Goal: Information Seeking & Learning: Find specific fact

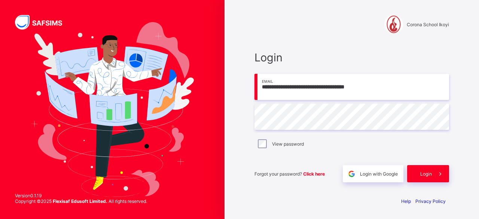
type input "**********"
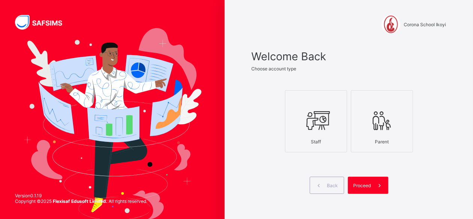
click at [315, 118] on icon at bounding box center [316, 120] width 26 height 22
click at [366, 184] on span "Proceed" at bounding box center [362, 186] width 18 height 6
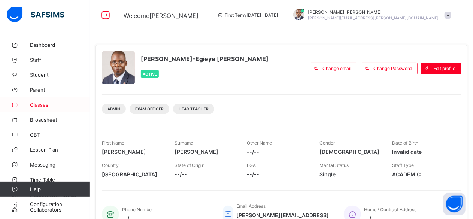
click at [41, 103] on span "Classes" at bounding box center [60, 105] width 60 height 6
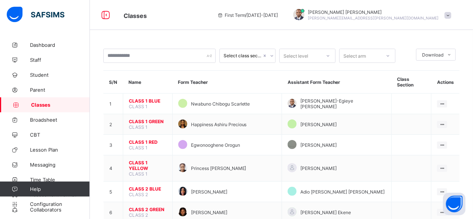
scroll to position [192, 0]
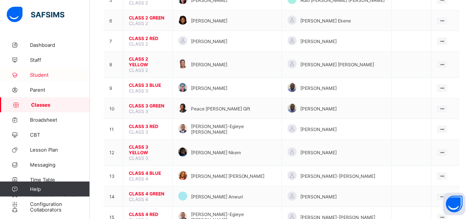
click at [40, 76] on span "Student" at bounding box center [60, 75] width 60 height 6
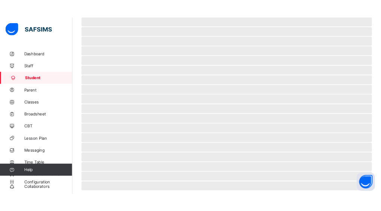
scroll to position [112, 0]
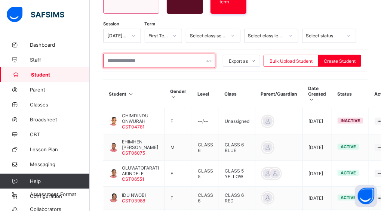
click at [119, 56] on input "text" at bounding box center [159, 61] width 112 height 14
click at [136, 57] on input "text" at bounding box center [159, 61] width 112 height 14
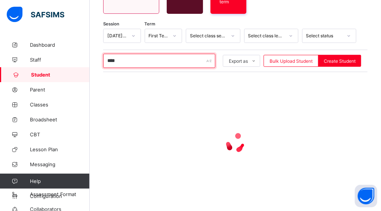
type input "*****"
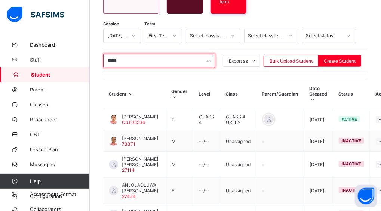
scroll to position [95, 0]
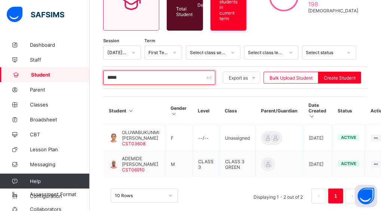
drag, startPoint x: 121, startPoint y: 74, endPoint x: 84, endPoint y: 69, distance: 37.4
click at [84, 69] on div "Classes First Term / [DATE]-[DATE] [PERSON_NAME] Michael [EMAIL_ADDRESS][PERSON…" at bounding box center [190, 64] width 381 height 318
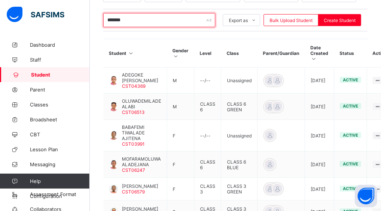
scroll to position [152, 0]
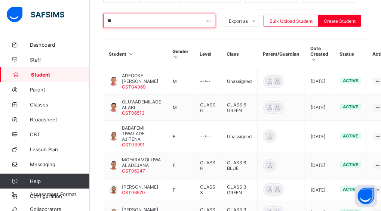
type input "*"
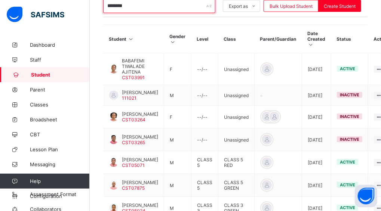
scroll to position [108, 0]
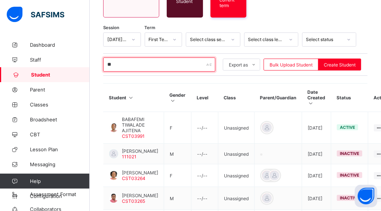
type input "*"
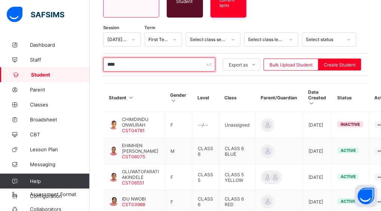
type input "*****"
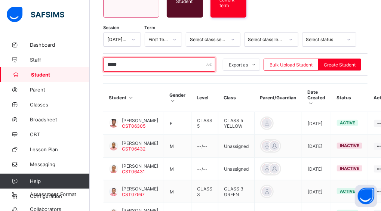
drag, startPoint x: 138, startPoint y: 65, endPoint x: 99, endPoint y: 52, distance: 41.3
click at [99, 52] on div "Student 705 Total Student Active Student 493 Deactivated Student 212 392 Total …" at bounding box center [235, 120] width 291 height 383
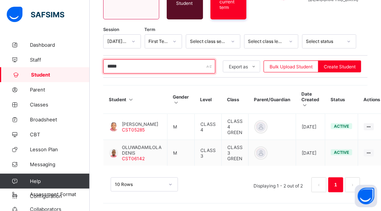
scroll to position [97, 0]
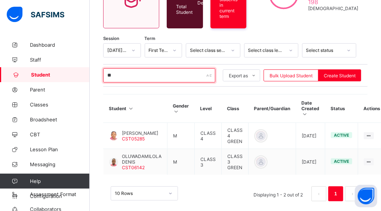
type input "*"
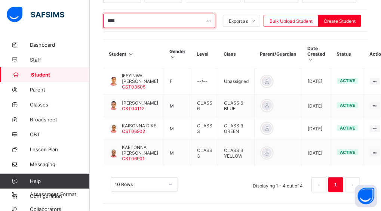
scroll to position [119, 0]
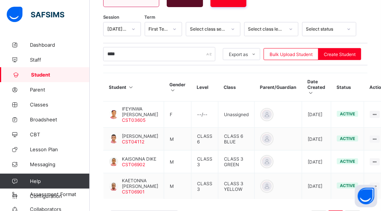
click at [97, 58] on div "Student 705 Total Student Active Student 493 Deactivated Student 212 392 Total …" at bounding box center [235, 82] width 291 height 326
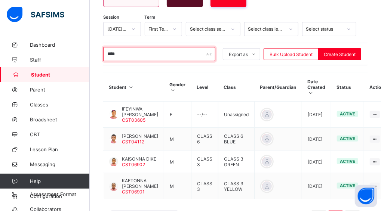
click at [122, 49] on input "****" at bounding box center [159, 54] width 112 height 14
type input "*"
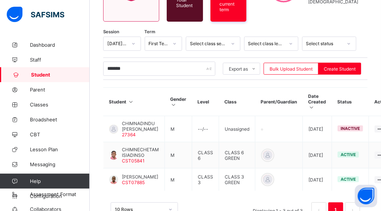
scroll to position [105, 0]
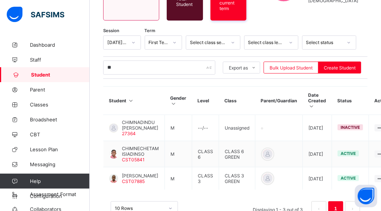
type input "*"
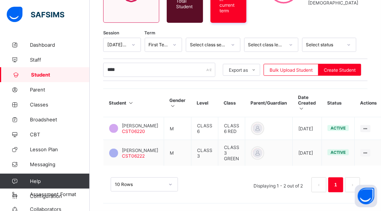
scroll to position [97, 0]
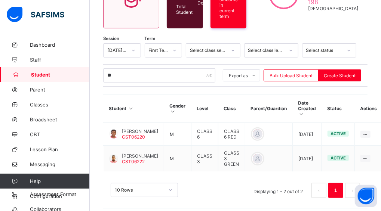
type input "*"
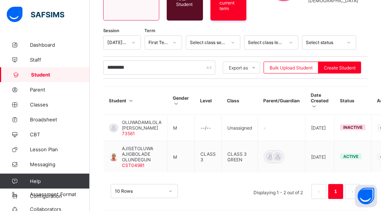
scroll to position [103, 0]
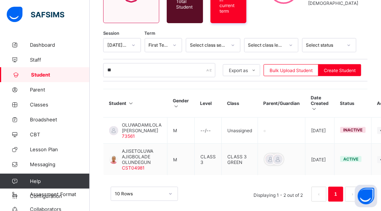
type input "*"
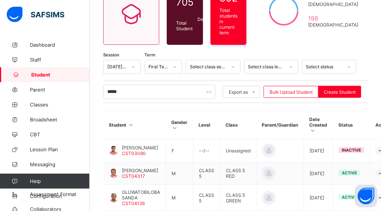
scroll to position [79, 0]
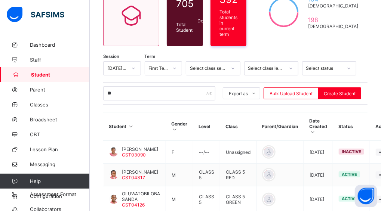
type input "*"
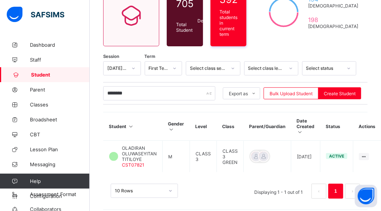
scroll to position [78, 0]
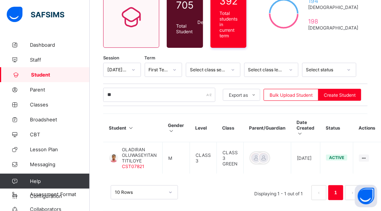
type input "*"
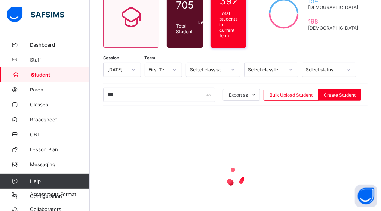
scroll to position [79, 0]
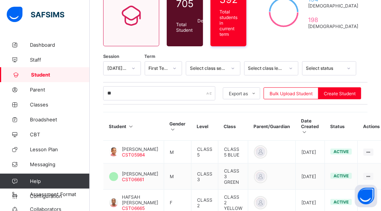
type input "*"
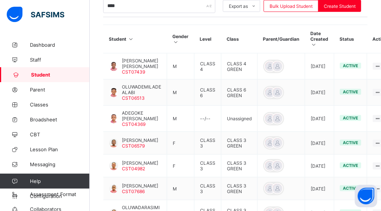
scroll to position [165, 0]
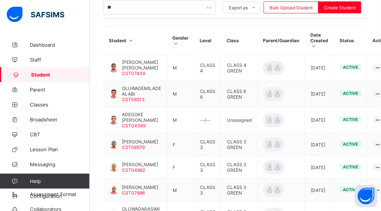
type input "*"
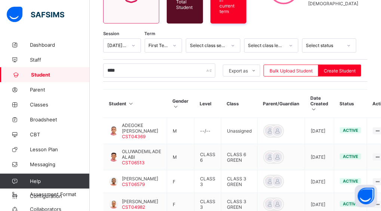
scroll to position [96, 0]
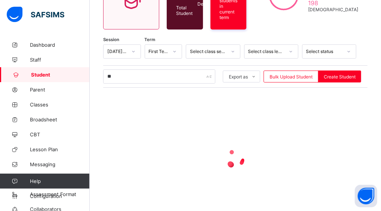
type input "*"
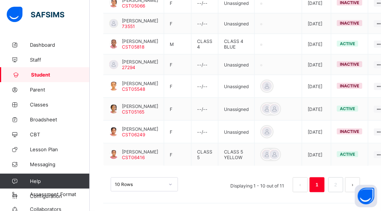
scroll to position [313, 0]
type input "****"
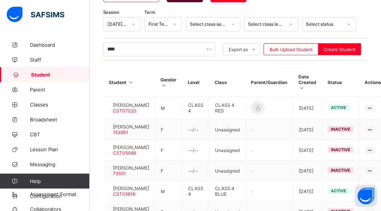
scroll to position [123, 0]
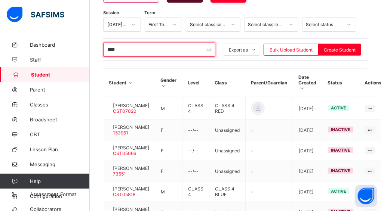
drag, startPoint x: 124, startPoint y: 46, endPoint x: 104, endPoint y: 46, distance: 19.8
click at [104, 46] on input "****" at bounding box center [159, 50] width 112 height 14
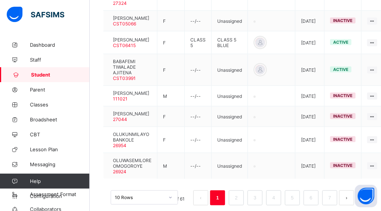
scroll to position [0, 0]
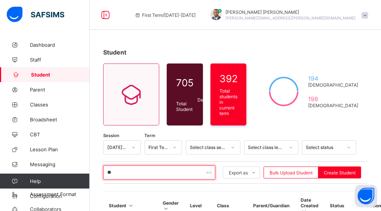
type input "*"
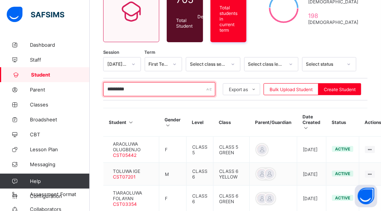
scroll to position [85, 0]
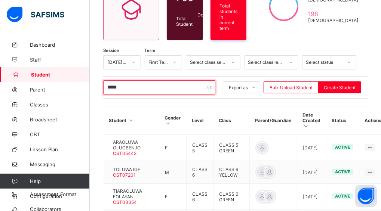
type input "****"
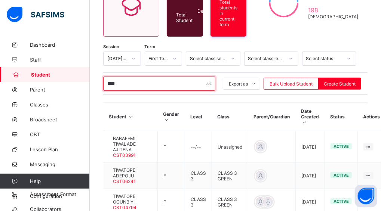
scroll to position [78, 0]
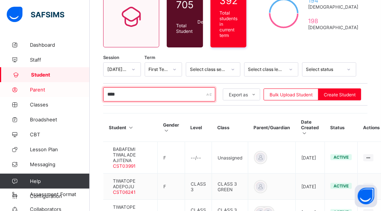
drag, startPoint x: 131, startPoint y: 92, endPoint x: 80, endPoint y: 93, distance: 50.9
click at [80, 93] on div "First Term / 2025-2026 Paul-Egieye Michael Paul-Egieye.Michael@coronaschools.or…" at bounding box center [190, 110] width 381 height 376
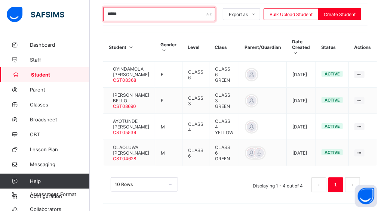
scroll to position [168, 0]
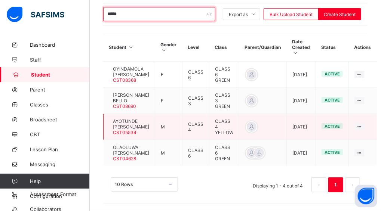
type input "*****"
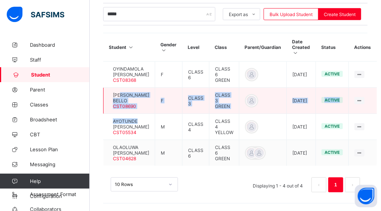
drag, startPoint x: 146, startPoint y: 114, endPoint x: 130, endPoint y: 86, distance: 31.8
click at [130, 86] on tbody "OYINDAMOLA WALIYYAH BELLO CST08368 F CLASS 6 CLASS 6 GREEN 2024-10-22 active Vi…" at bounding box center [240, 114] width 273 height 105
click at [130, 92] on span "ARIANA TIWALOLU BELLO" at bounding box center [131, 97] width 36 height 11
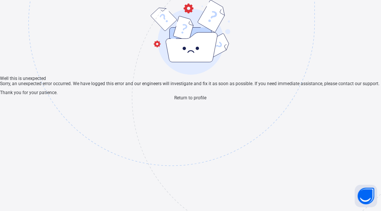
scroll to position [22, 0]
